Goal: Find specific page/section: Find specific page/section

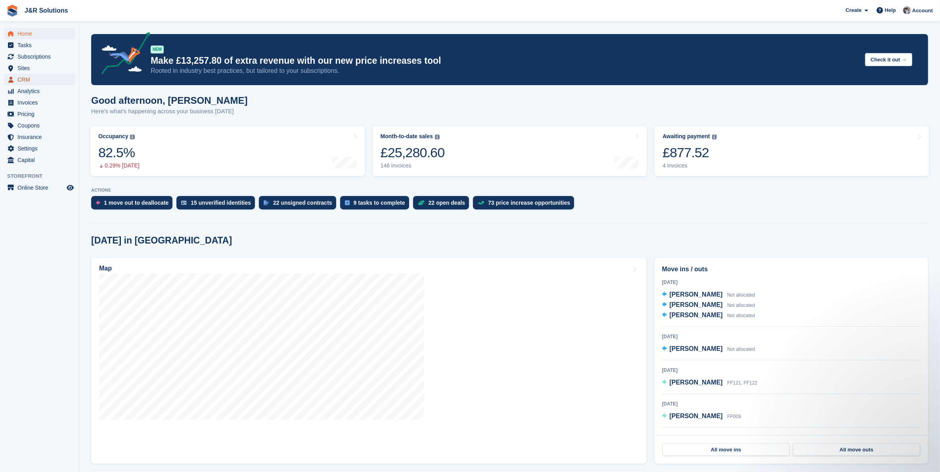
click at [22, 78] on span "CRM" at bounding box center [41, 79] width 48 height 11
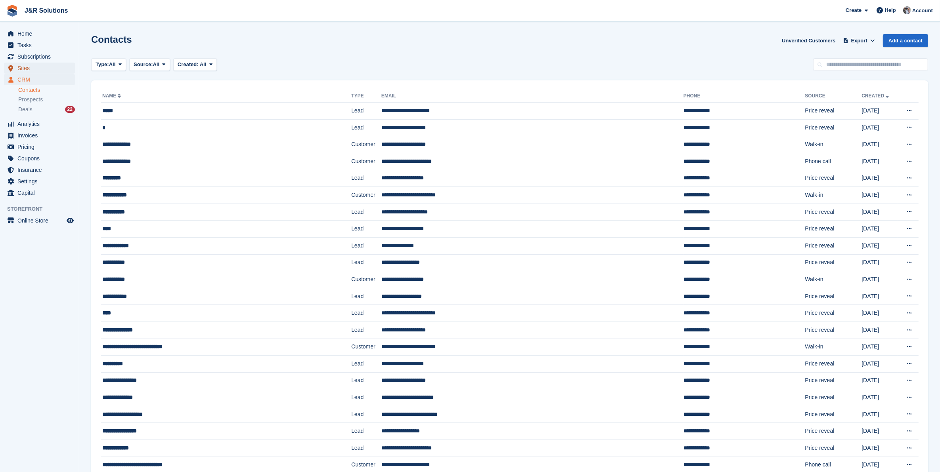
click at [23, 68] on span "Sites" at bounding box center [41, 68] width 48 height 11
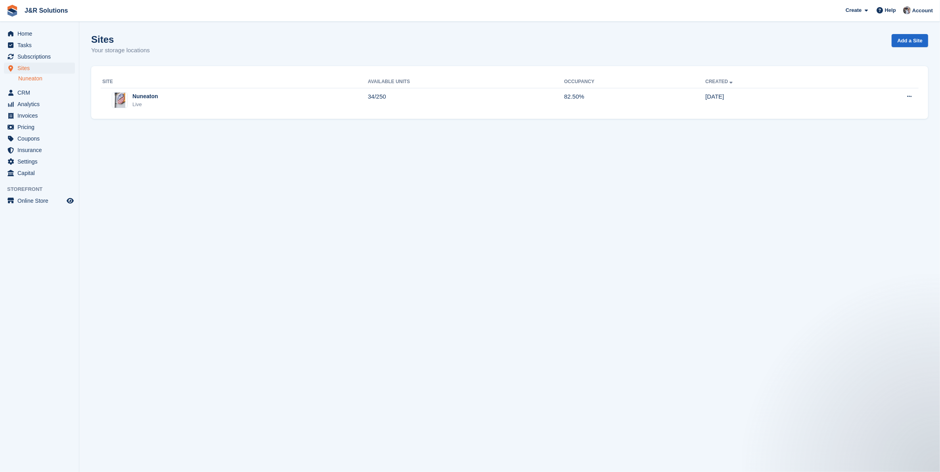
click at [25, 76] on link "Nuneaton" at bounding box center [46, 79] width 57 height 8
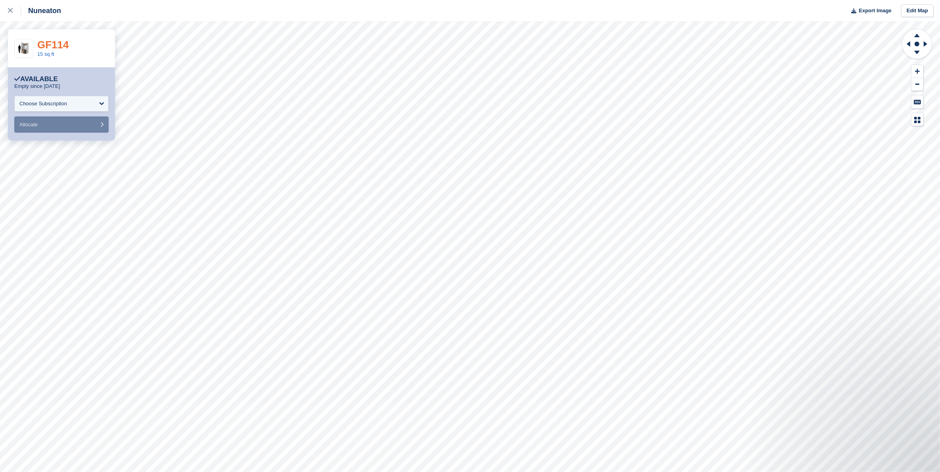
click at [50, 43] on link "GF114" at bounding box center [53, 45] width 32 height 12
click at [8, 9] on icon at bounding box center [10, 10] width 5 height 5
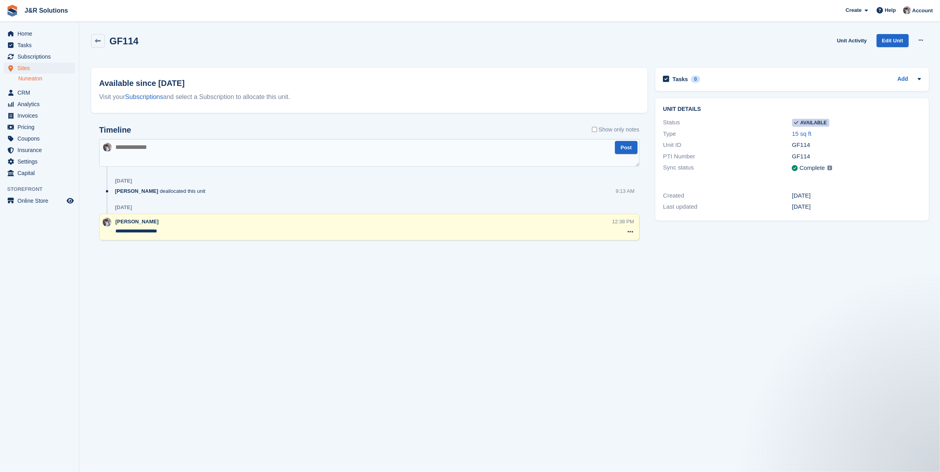
click at [29, 78] on link "Nuneaton" at bounding box center [46, 79] width 57 height 8
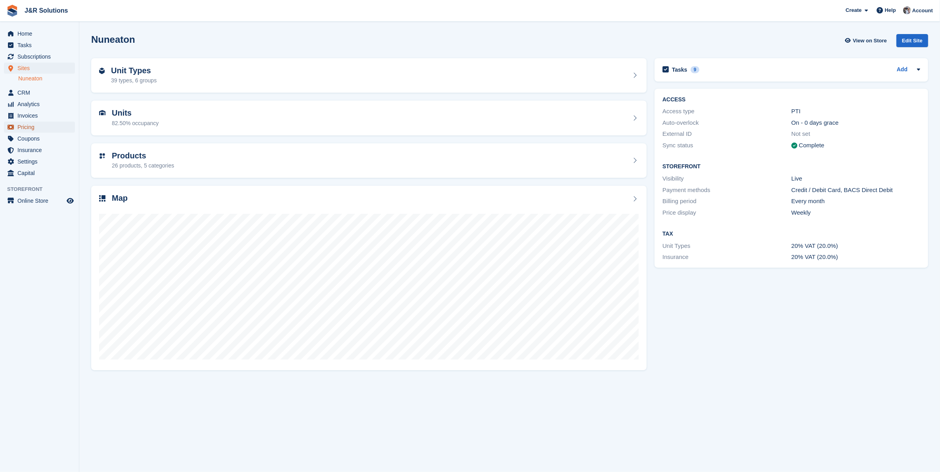
click at [26, 127] on span "Pricing" at bounding box center [41, 127] width 48 height 11
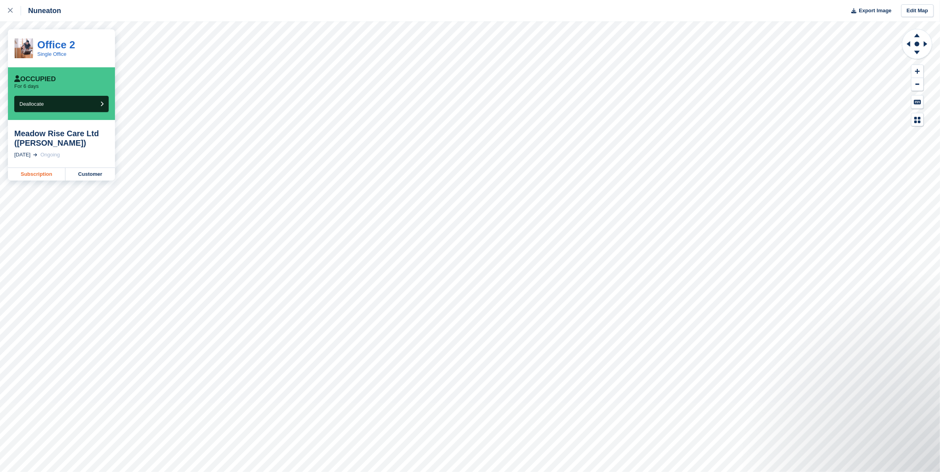
click at [41, 174] on link "Subscription" at bounding box center [36, 174] width 57 height 13
